Goal: Task Accomplishment & Management: Manage account settings

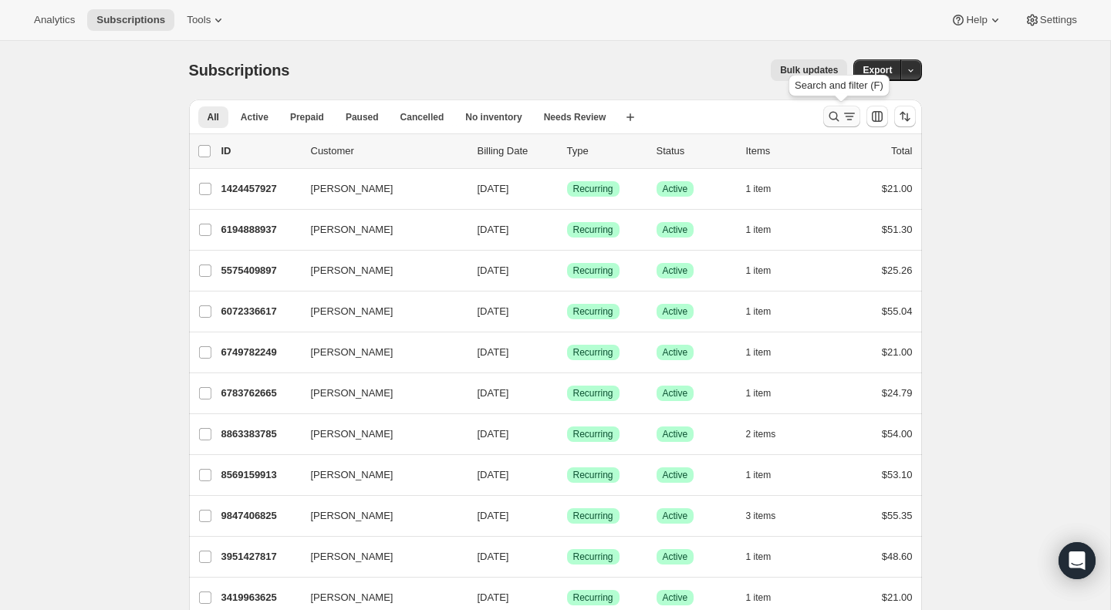
click at [832, 117] on icon "Search and filter results" at bounding box center [833, 116] width 15 height 15
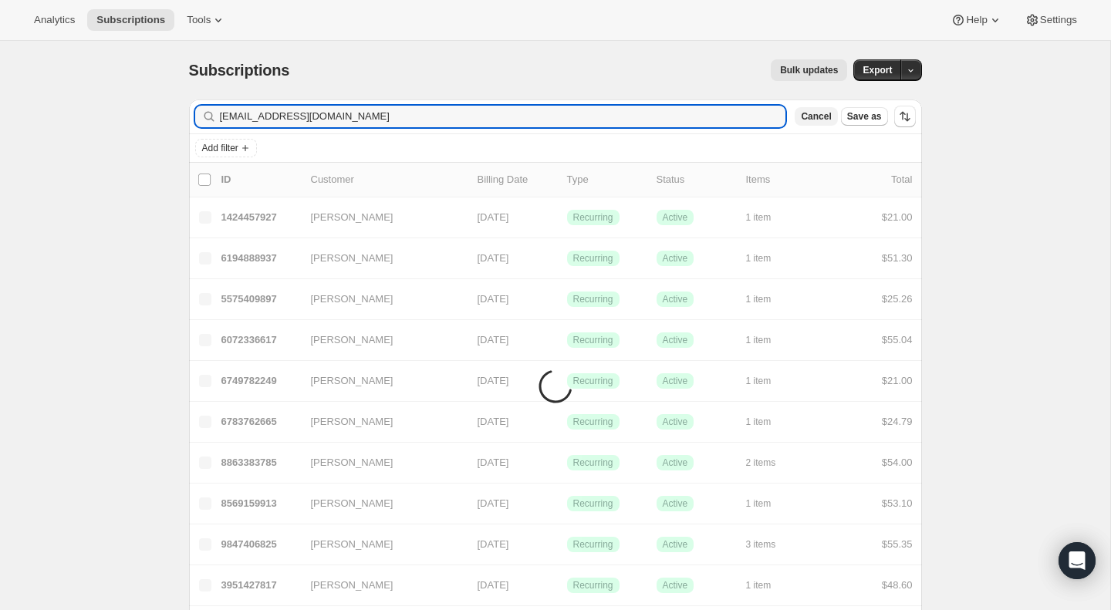
type input "[EMAIL_ADDRESS][DOMAIN_NAME]"
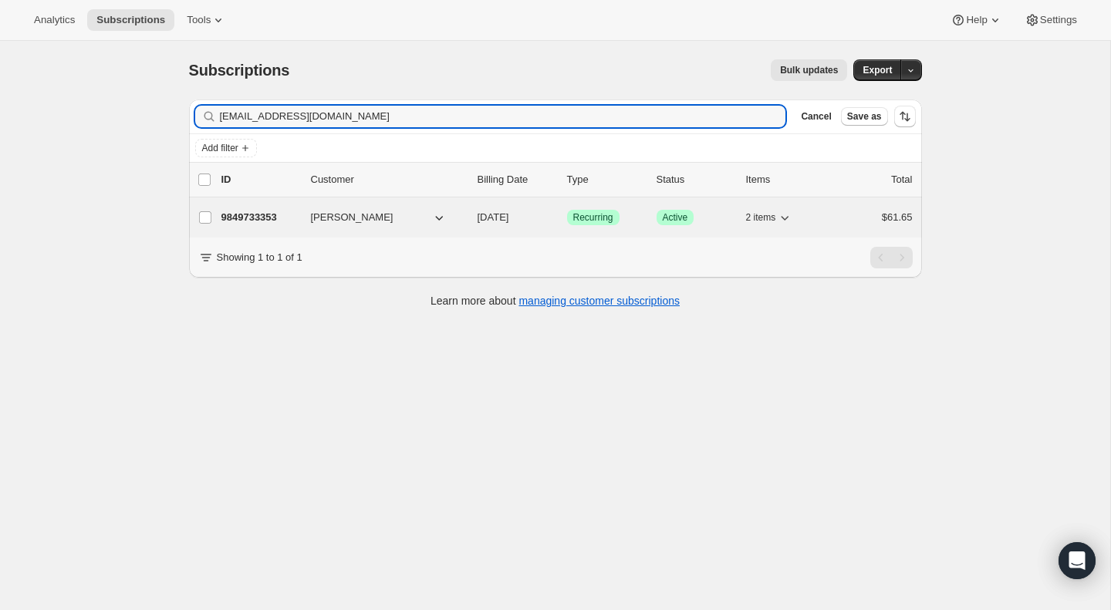
click at [320, 217] on span "[PERSON_NAME]" at bounding box center [352, 217] width 83 height 15
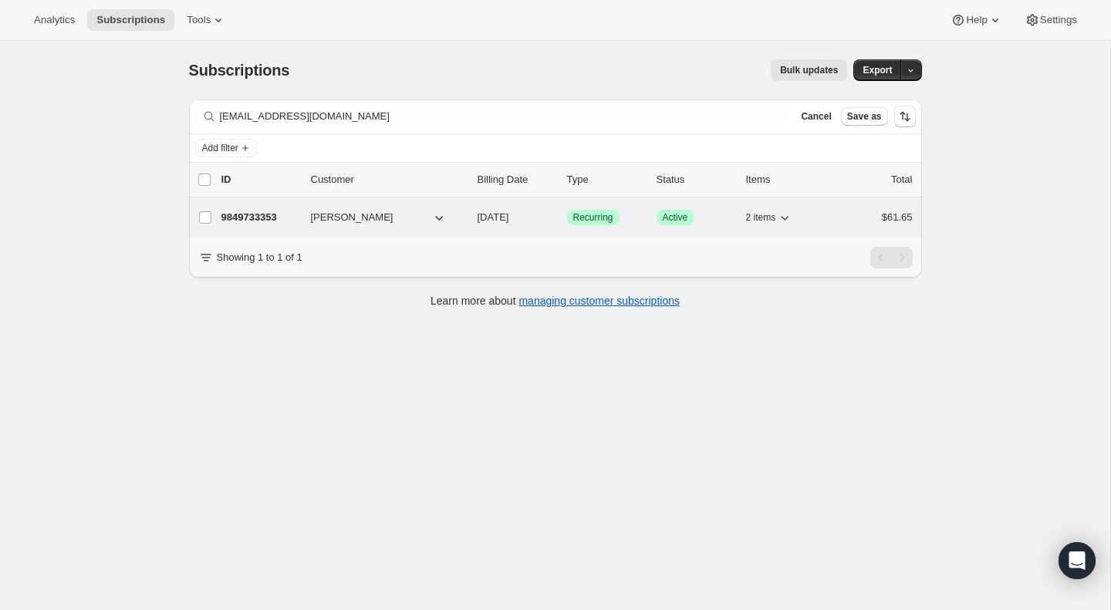
click at [268, 213] on p "9849733353" at bounding box center [259, 217] width 77 height 15
